Goal: Transaction & Acquisition: Purchase product/service

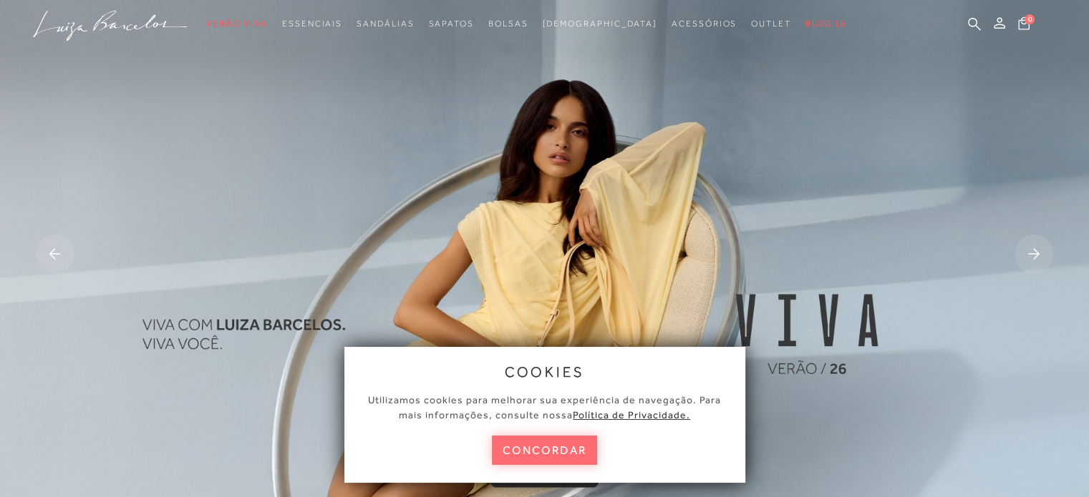
click at [543, 463] on button "concordar" at bounding box center [545, 450] width 106 height 29
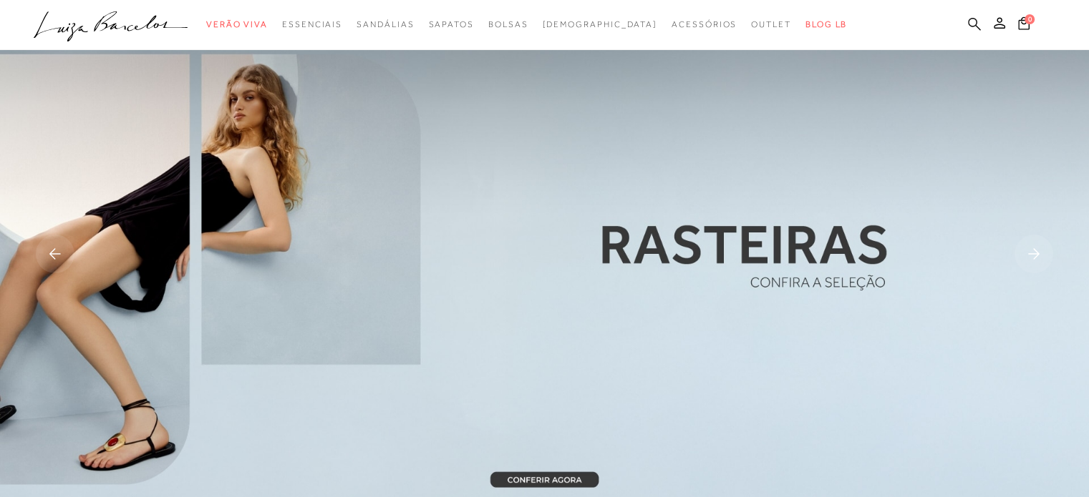
click at [977, 21] on icon at bounding box center [974, 24] width 13 height 14
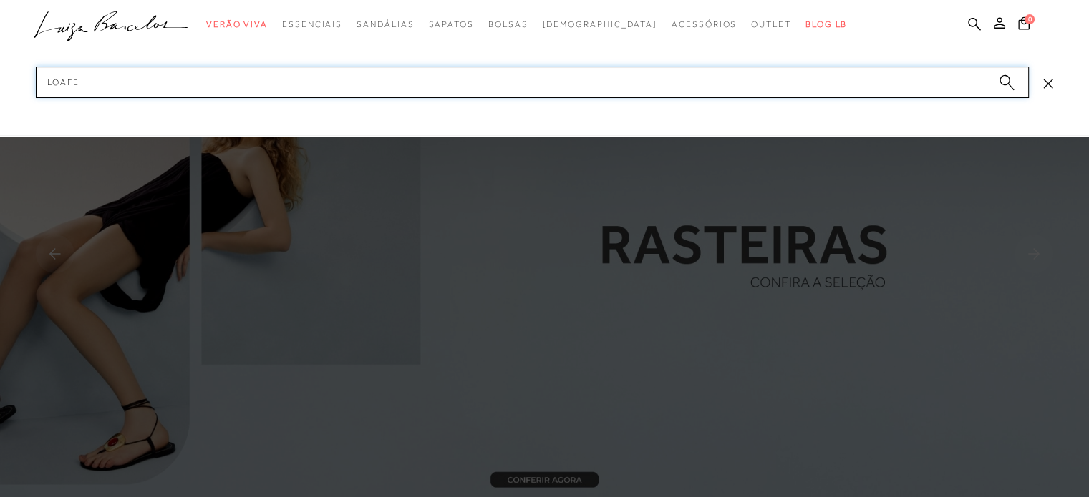
type input "LOAFER"
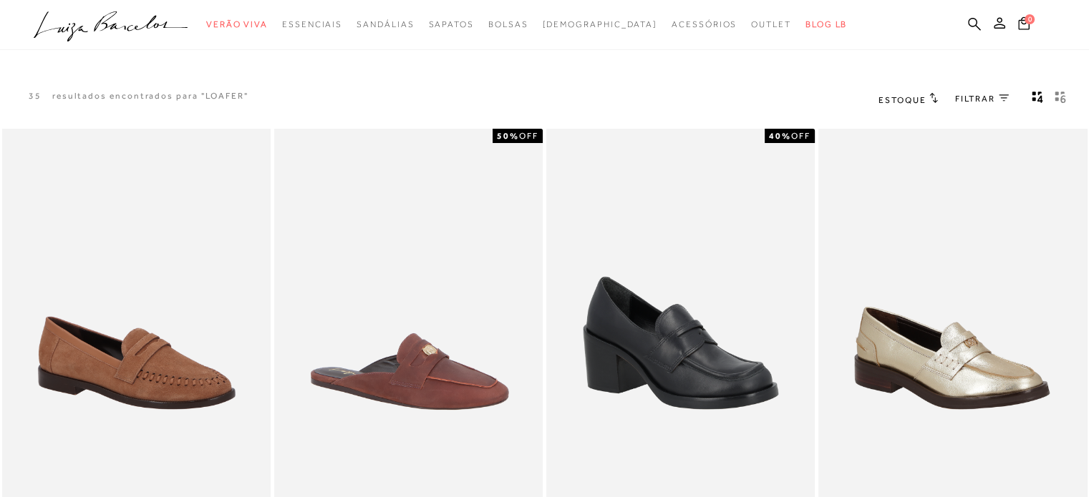
click at [981, 98] on span "FILTRAR" at bounding box center [975, 99] width 40 height 12
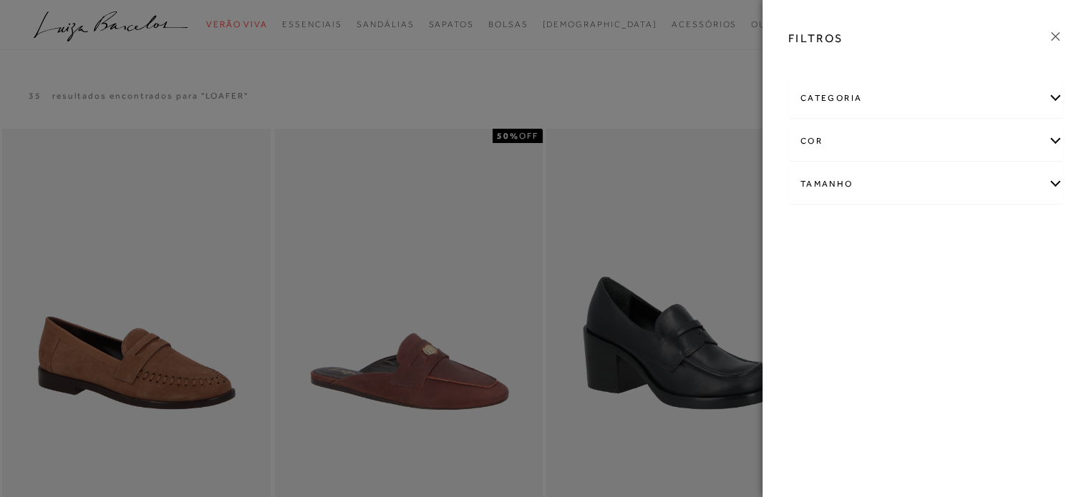
click at [869, 134] on div "cor" at bounding box center [925, 141] width 273 height 38
click at [822, 200] on label "AZUL" at bounding box center [823, 187] width 46 height 31
click at [812, 197] on input "AZUL" at bounding box center [804, 190] width 14 height 14
checkbox input "true"
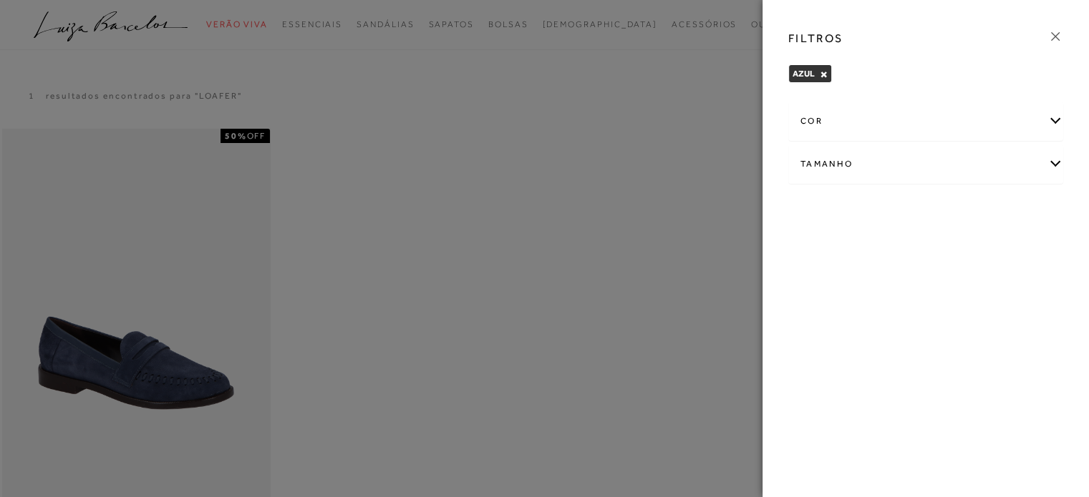
click at [1051, 37] on icon at bounding box center [1055, 37] width 16 height 16
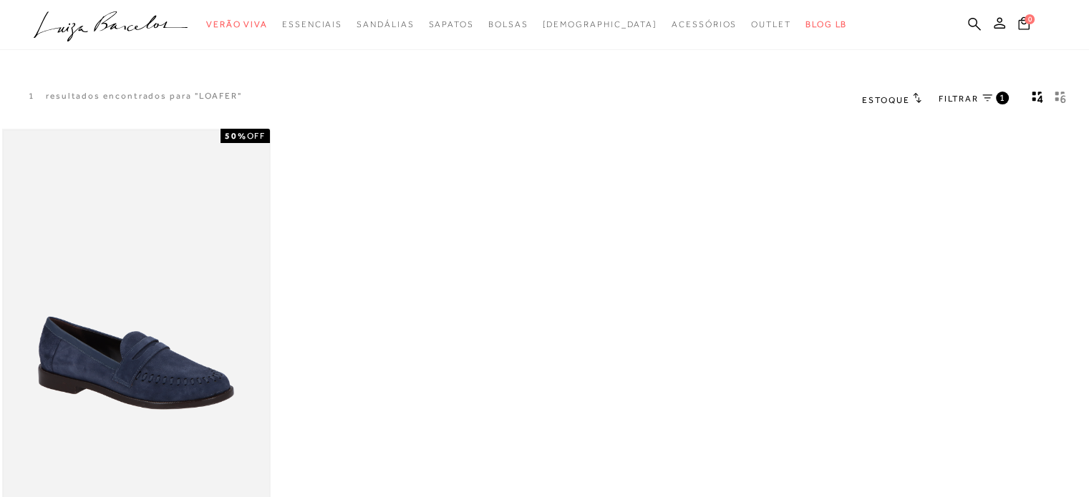
click at [152, 322] on img at bounding box center [137, 330] width 266 height 399
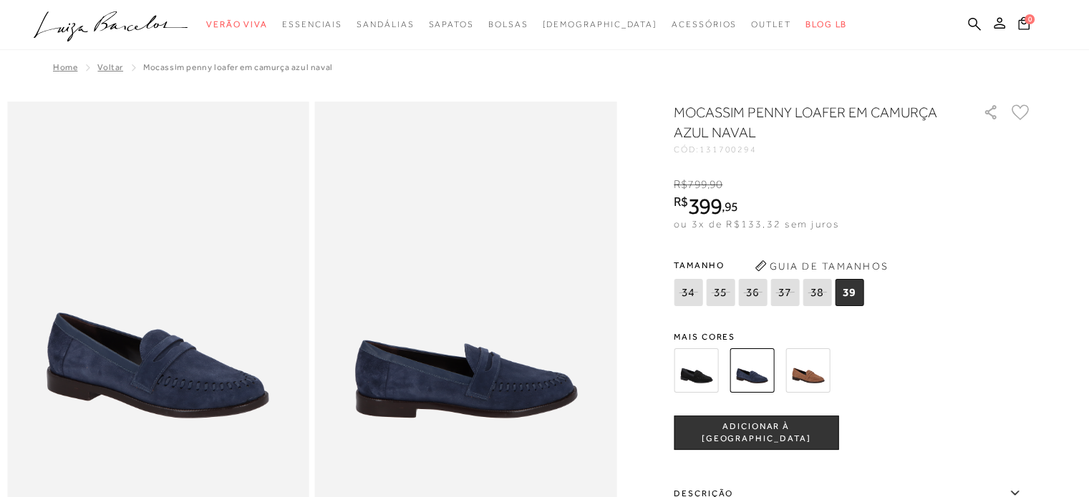
click at [817, 369] on img at bounding box center [807, 371] width 44 height 44
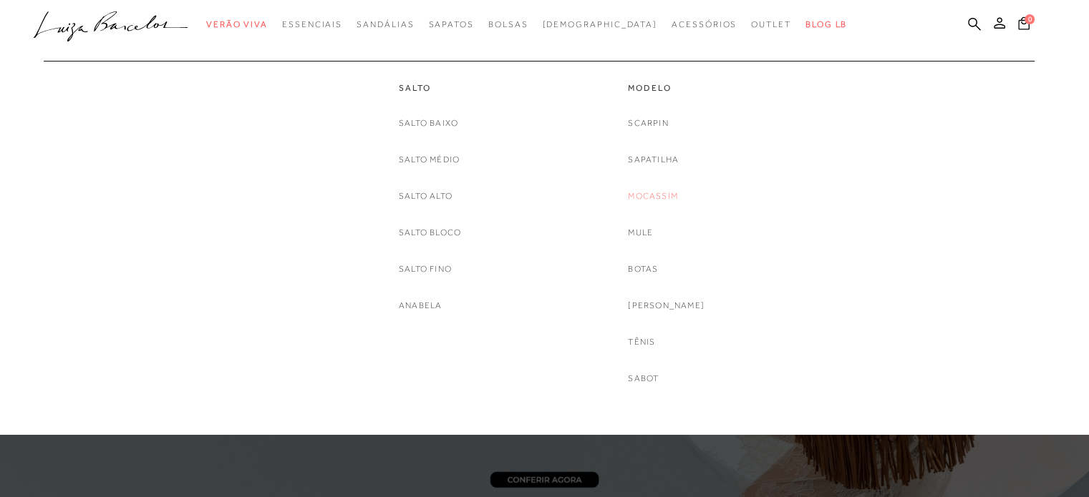
click at [658, 198] on link "Mocassim" at bounding box center [653, 196] width 50 height 15
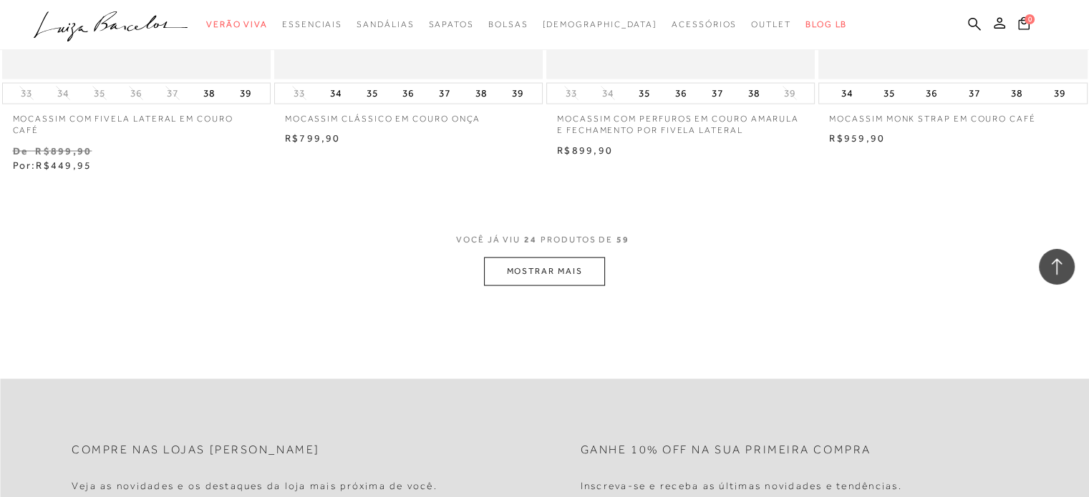
scroll to position [3078, 0]
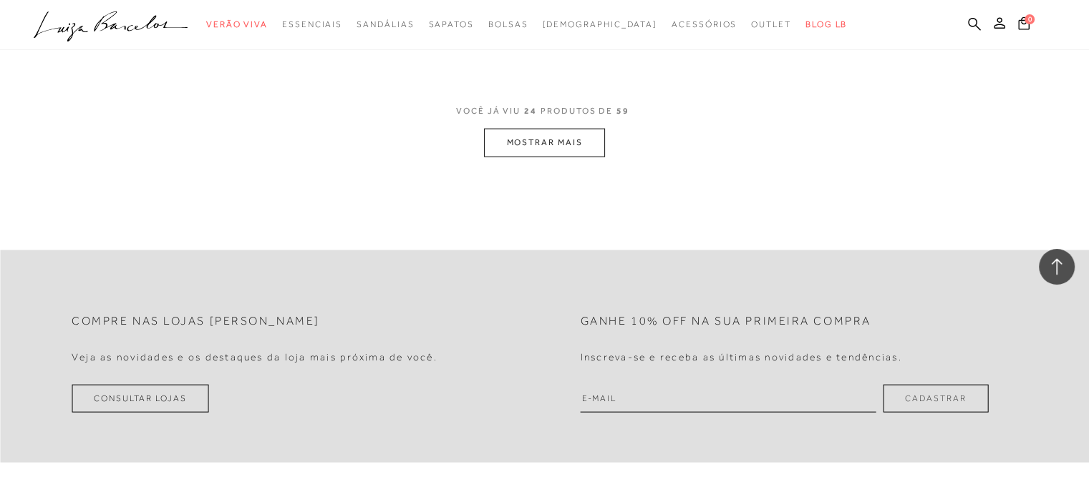
click at [563, 142] on button "MOSTRAR MAIS" at bounding box center [544, 143] width 120 height 28
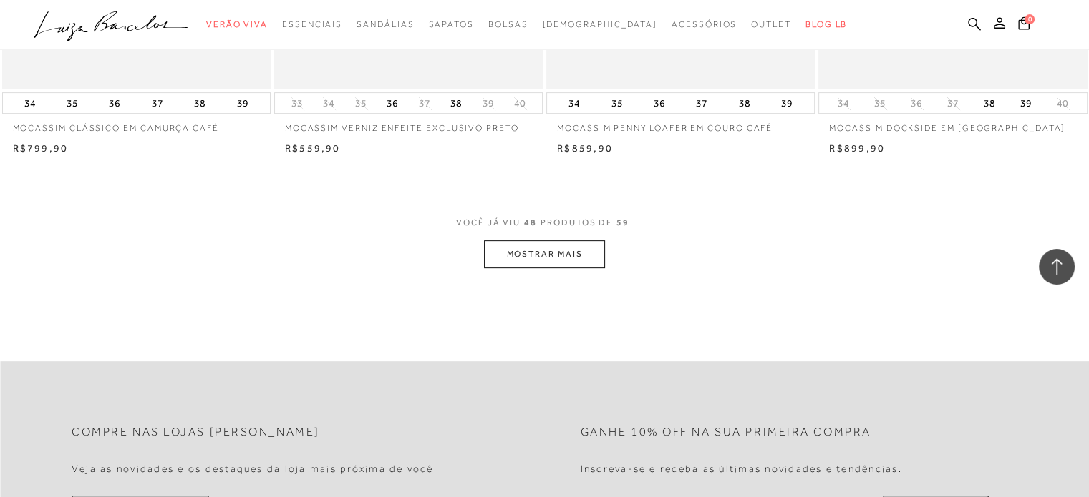
scroll to position [6012, 0]
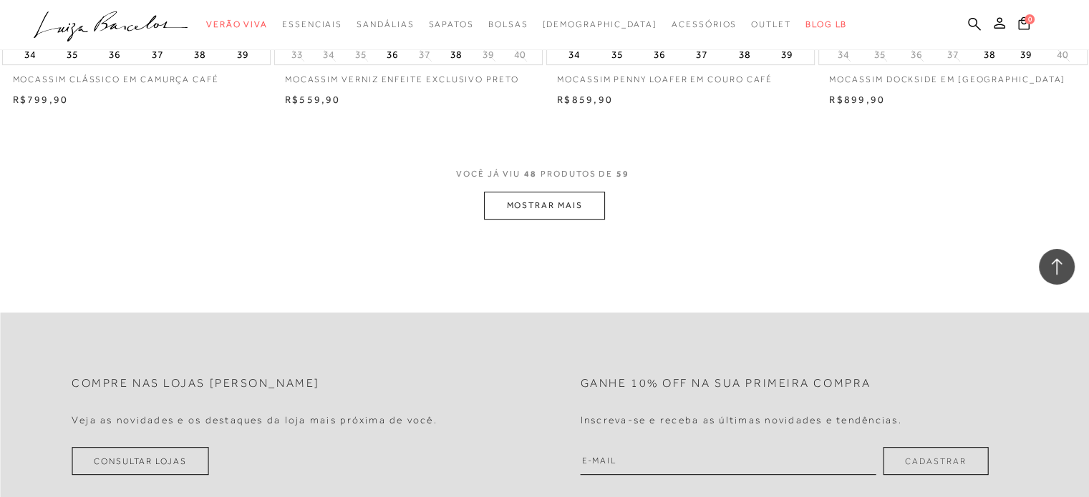
click at [567, 208] on button "MOSTRAR MAIS" at bounding box center [544, 206] width 120 height 28
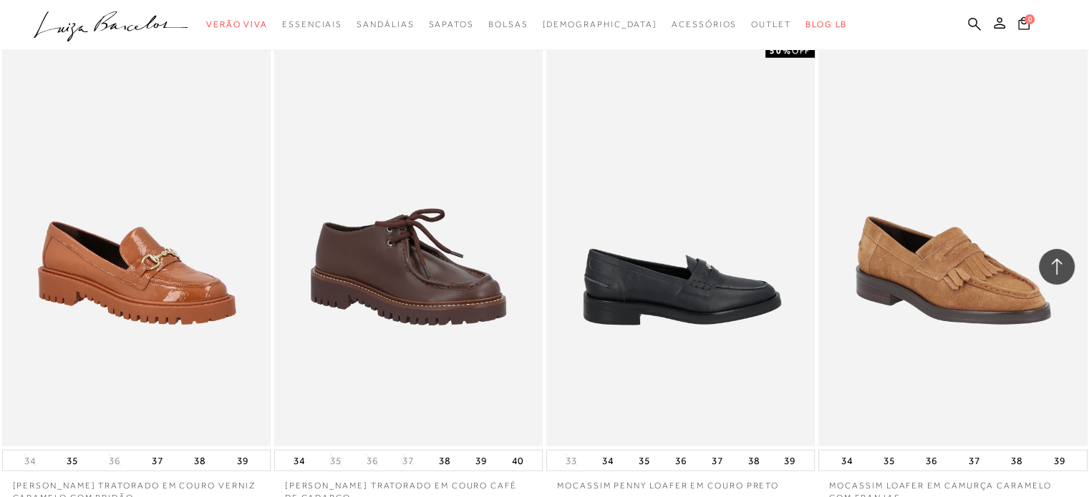
scroll to position [3364, 0]
